Goal: Navigation & Orientation: Find specific page/section

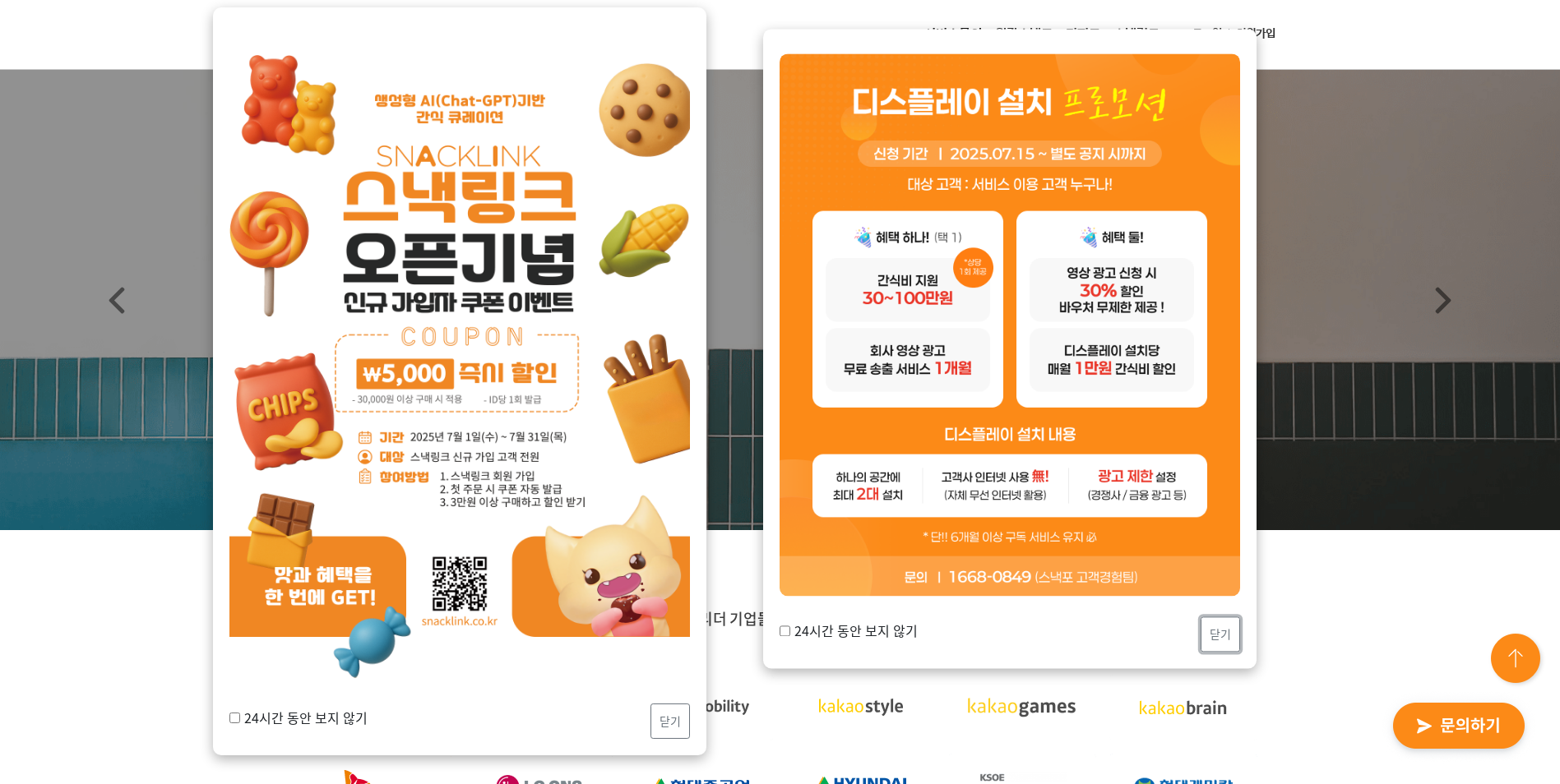
click at [1220, 606] on button "닫기" at bounding box center [1220, 634] width 39 height 35
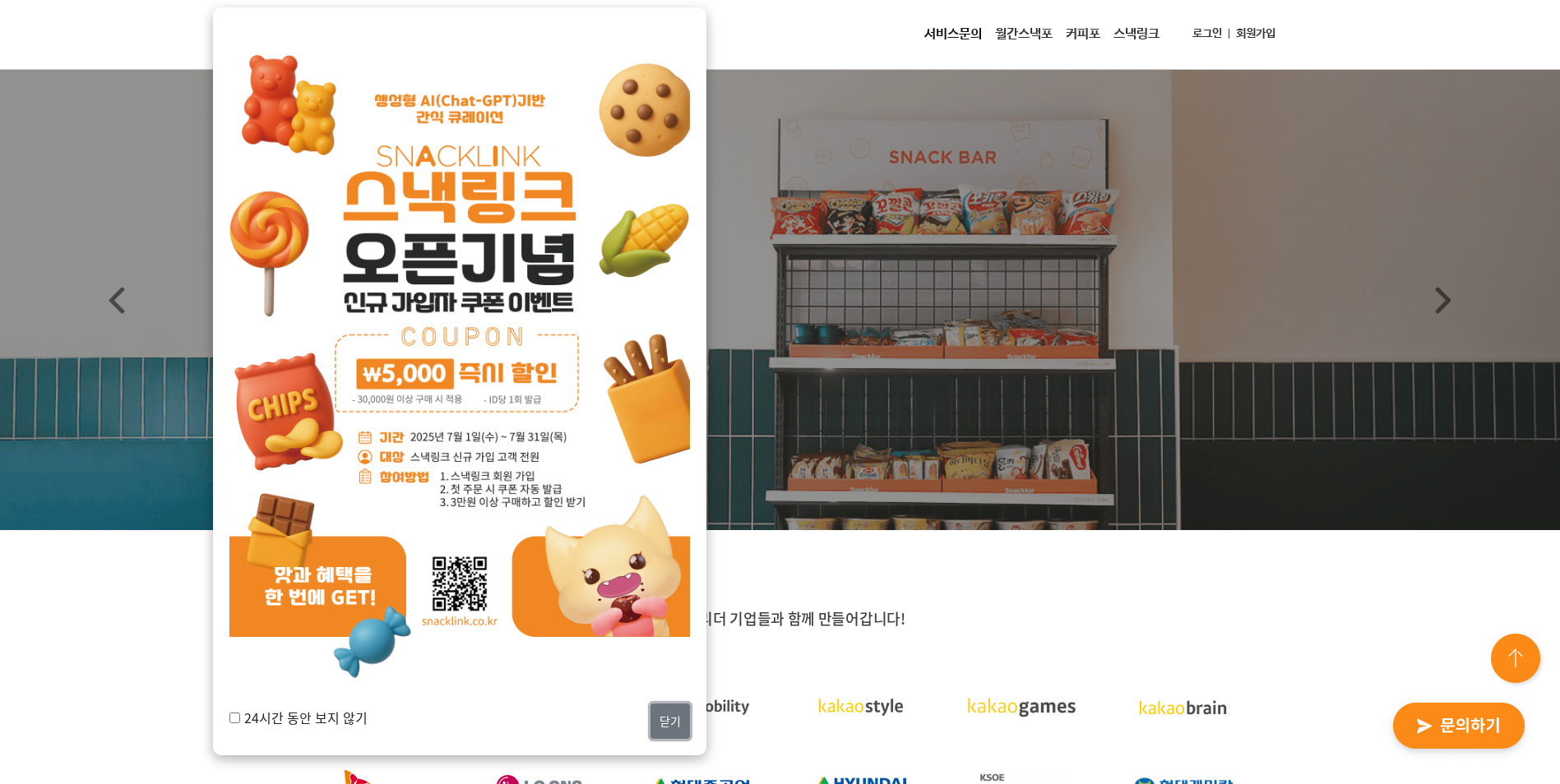
click at [681, 606] on button "닫기" at bounding box center [670, 721] width 39 height 35
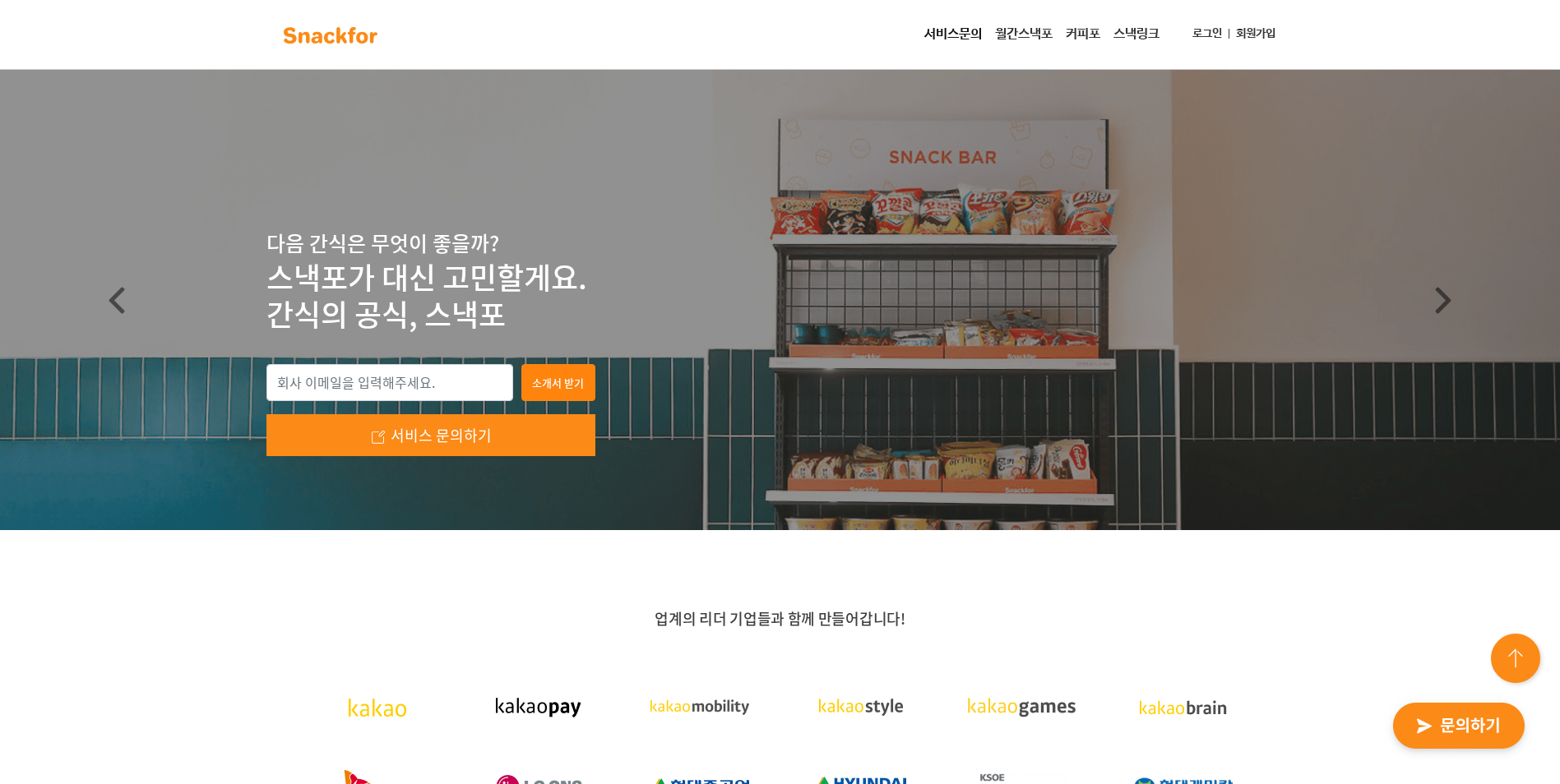
click at [1026, 34] on link "월간스낵포" at bounding box center [1024, 33] width 71 height 33
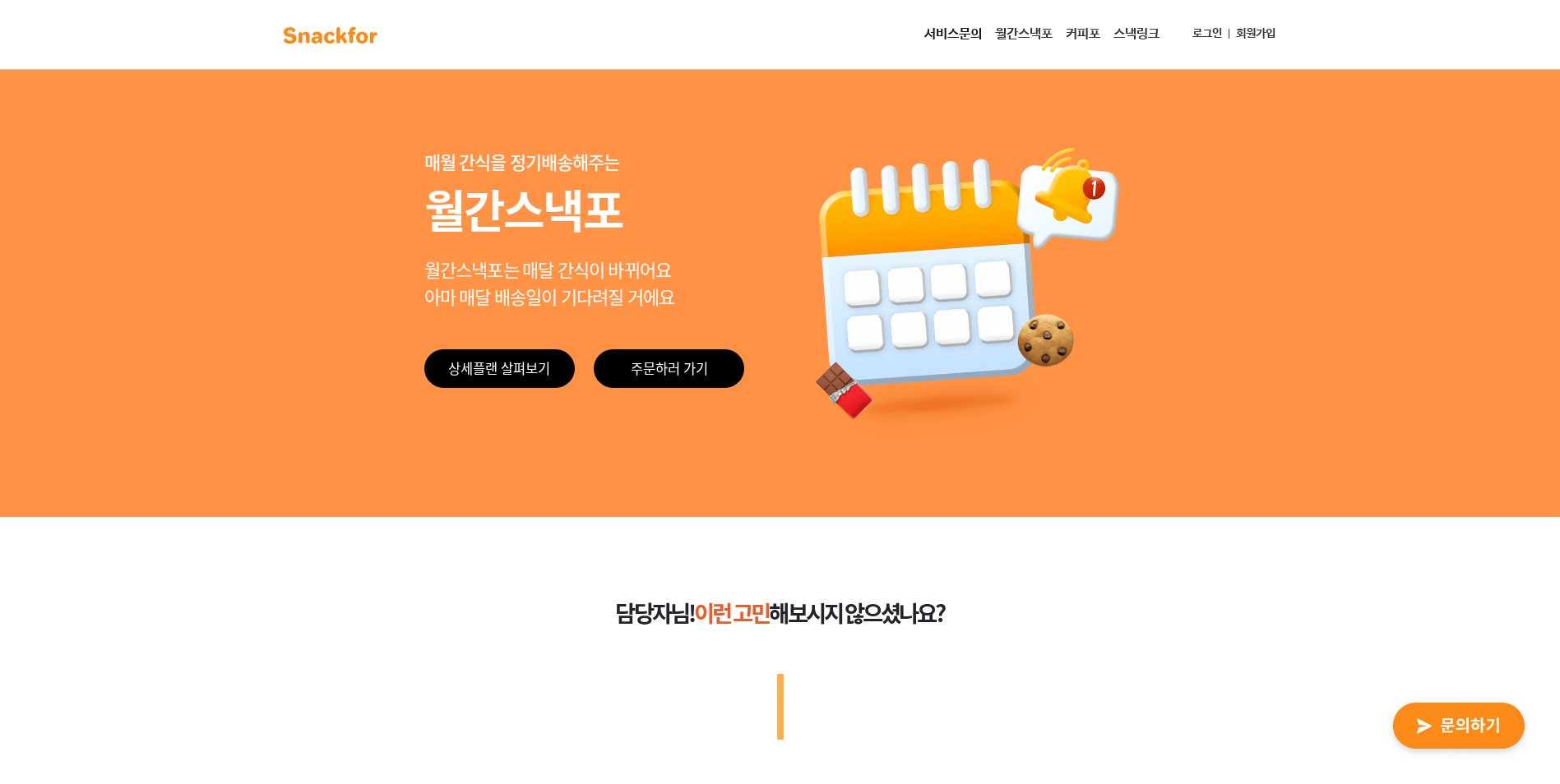
click at [1074, 34] on link "커피포" at bounding box center [1082, 33] width 47 height 33
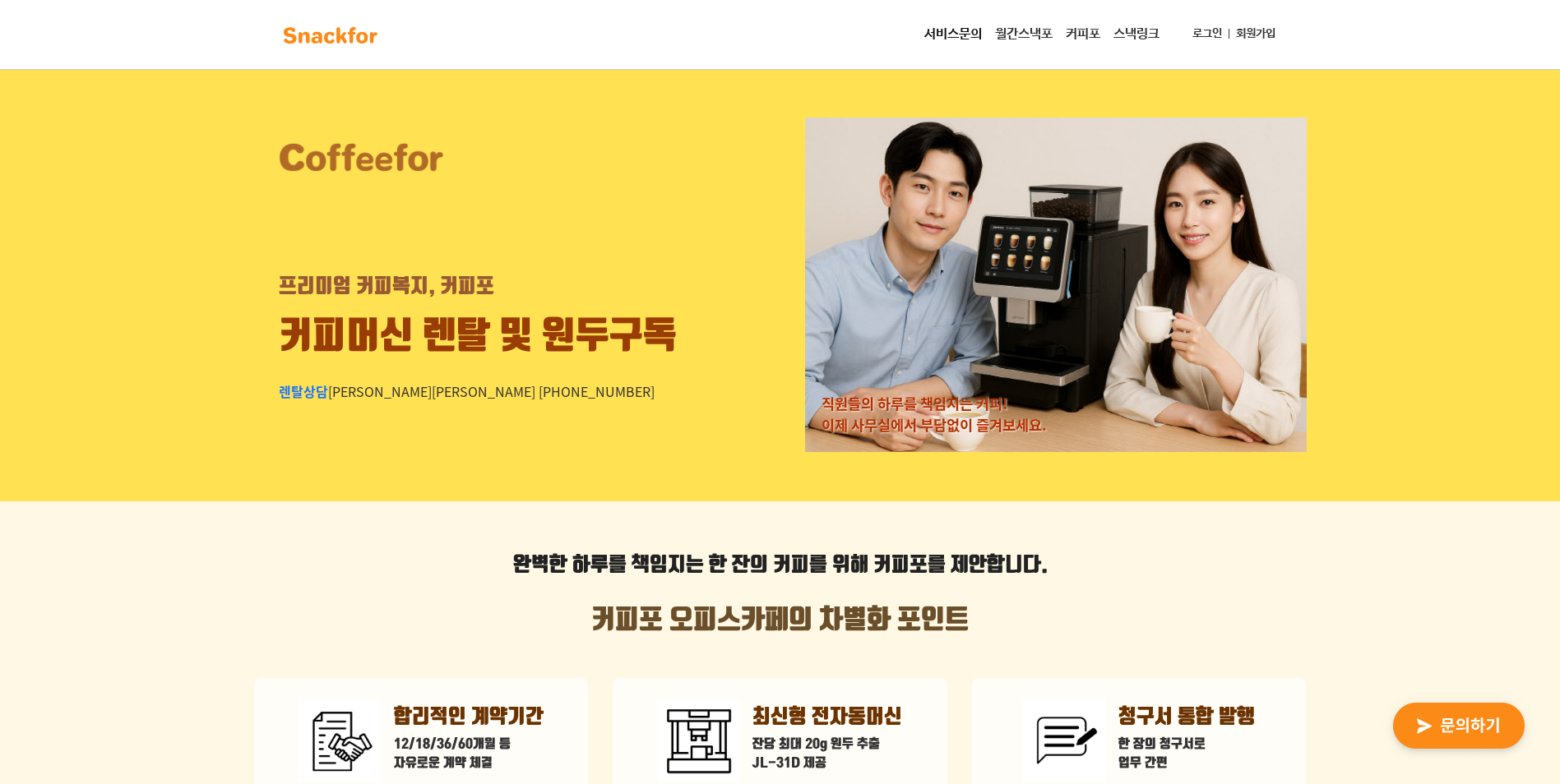
click at [1031, 35] on link "월간스낵포" at bounding box center [1024, 33] width 71 height 33
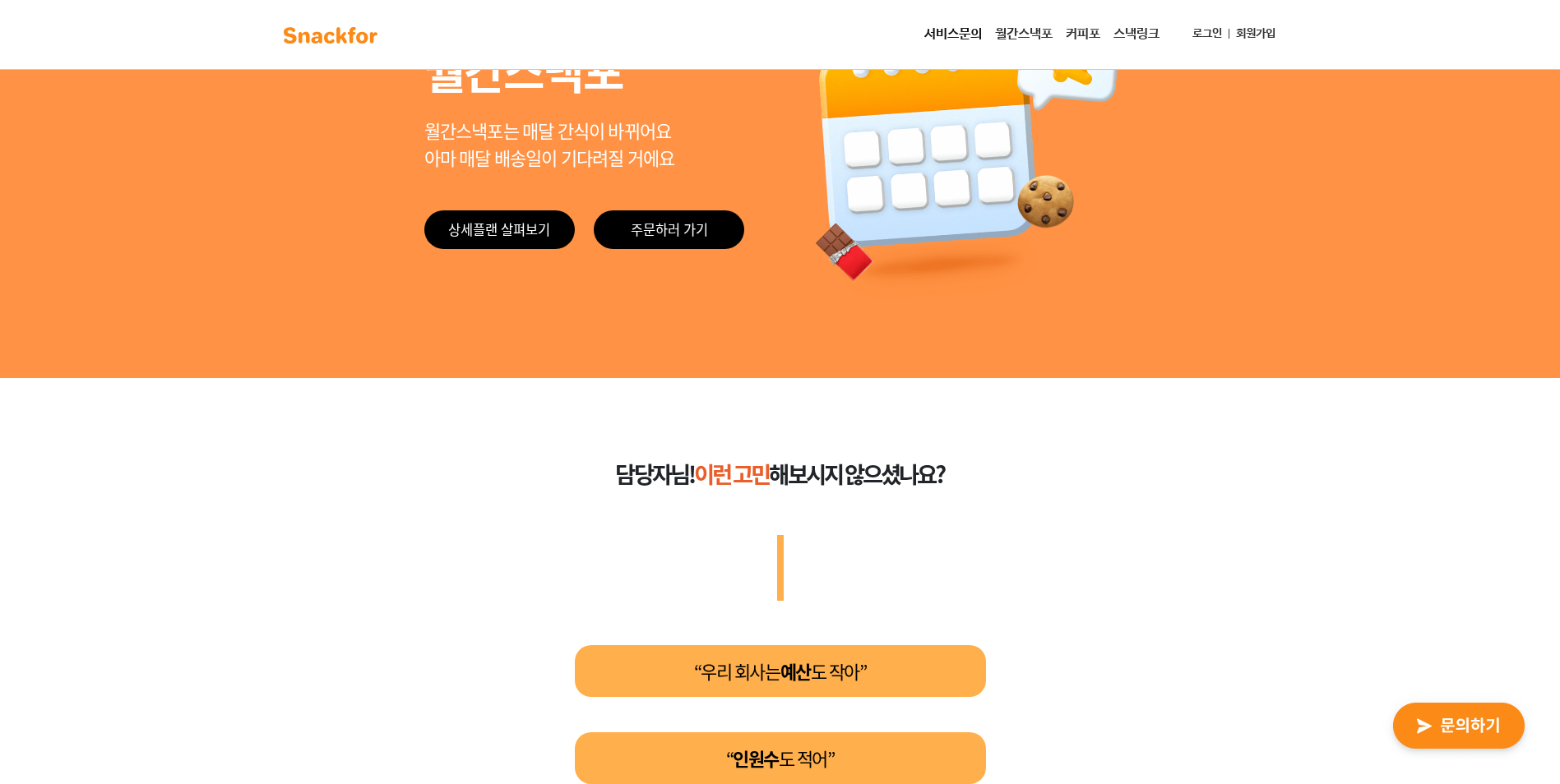
scroll to position [164, 0]
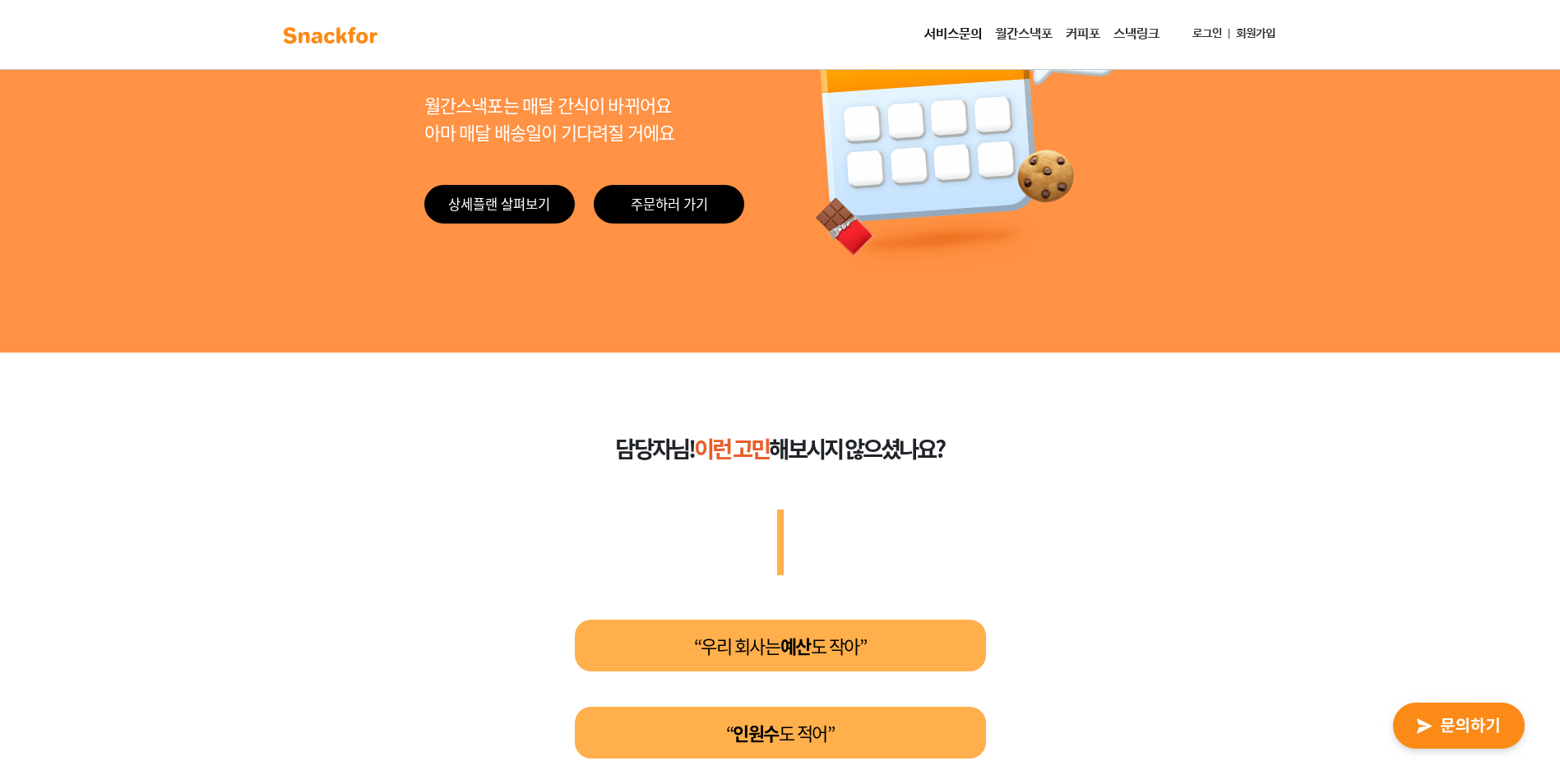
click at [1077, 39] on link "커피포" at bounding box center [1082, 33] width 47 height 33
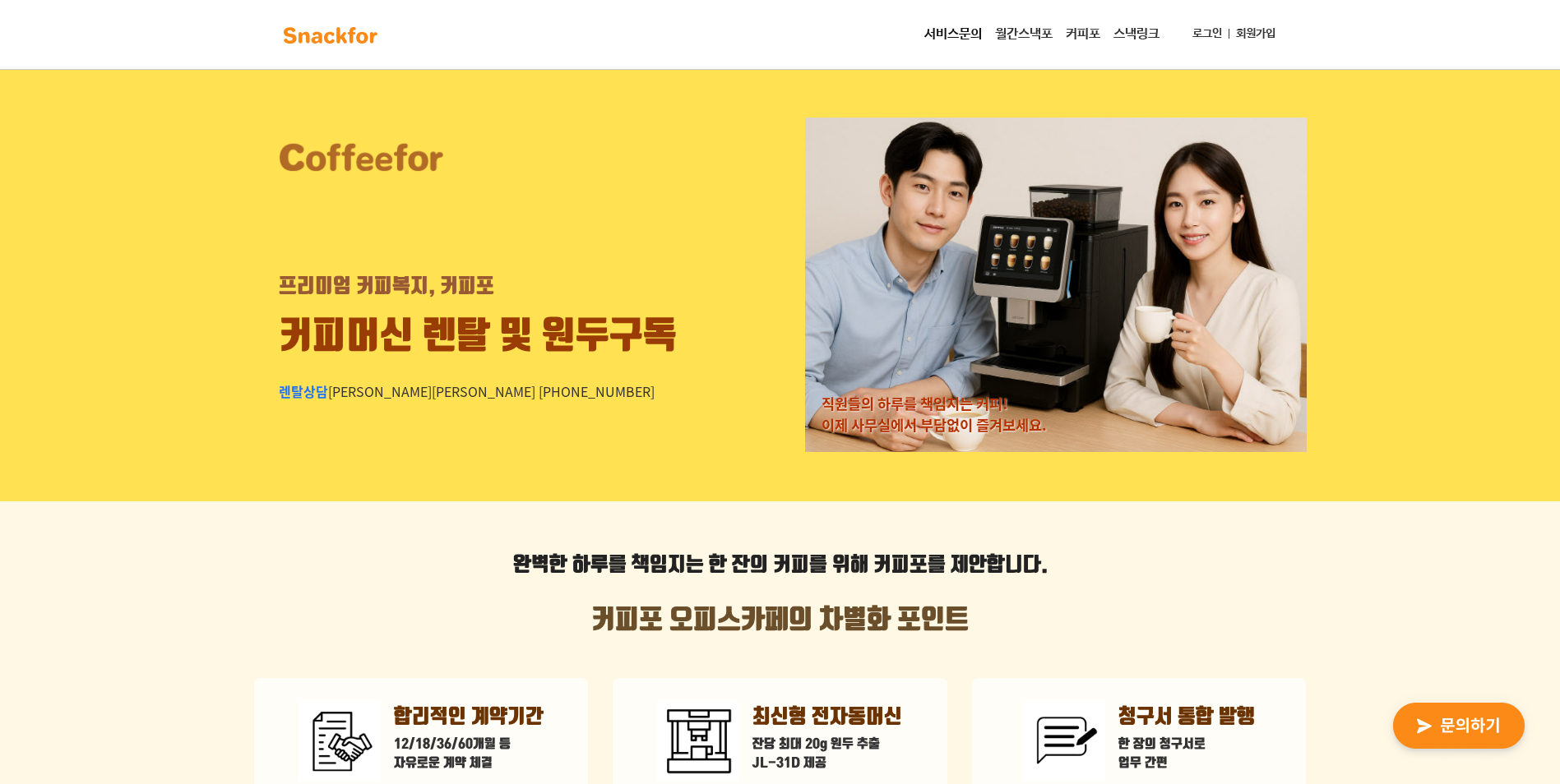
click at [1132, 32] on link "스낵링크" at bounding box center [1136, 33] width 59 height 33
